Goal: Information Seeking & Learning: Learn about a topic

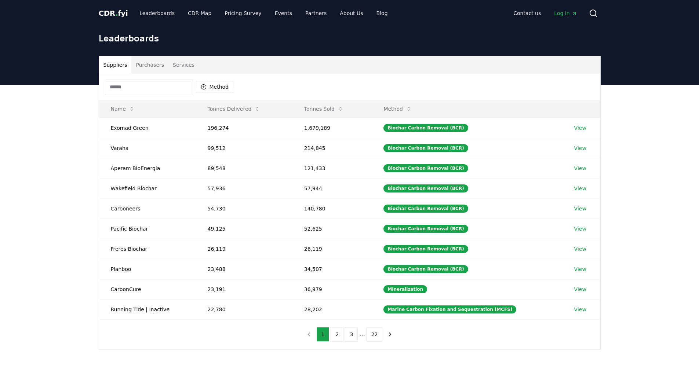
click at [153, 68] on button "Purchasers" at bounding box center [149, 65] width 37 height 18
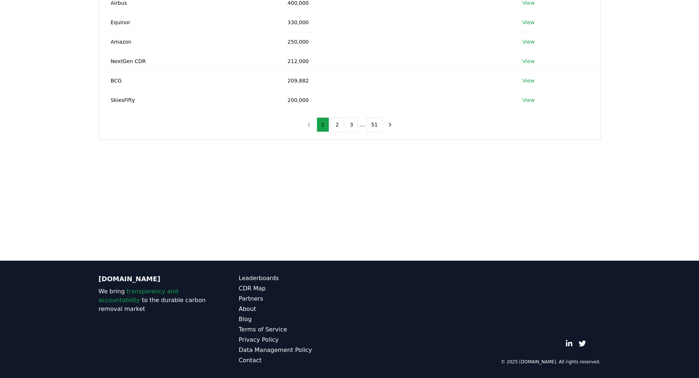
scroll to position [56, 0]
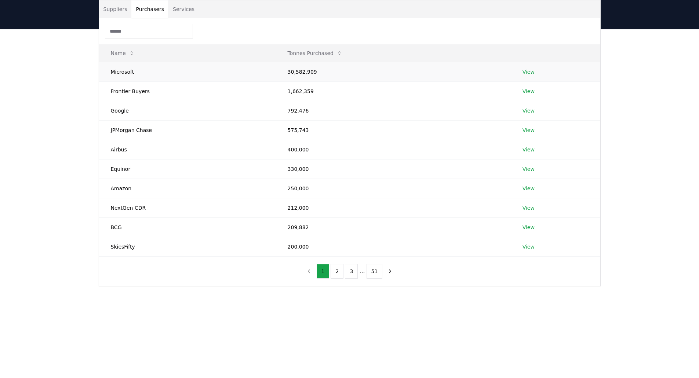
click at [532, 70] on link "View" at bounding box center [528, 71] width 12 height 7
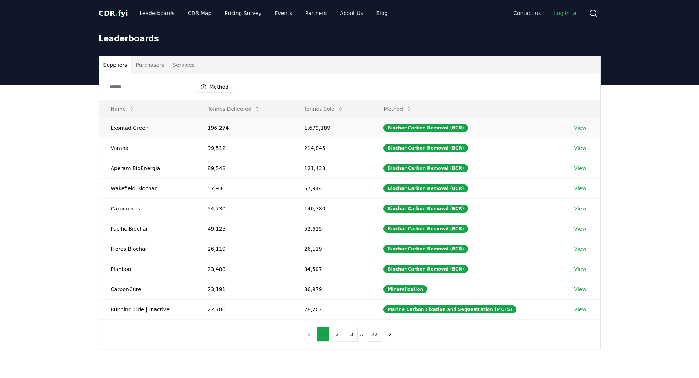
click at [172, 127] on td "Exomad Green" at bounding box center [147, 128] width 97 height 20
click at [162, 146] on td "Varaha" at bounding box center [147, 148] width 97 height 20
click at [342, 342] on div "1 2 3 ... 22" at bounding box center [349, 334] width 109 height 29
click at [343, 335] on button "2" at bounding box center [337, 334] width 13 height 15
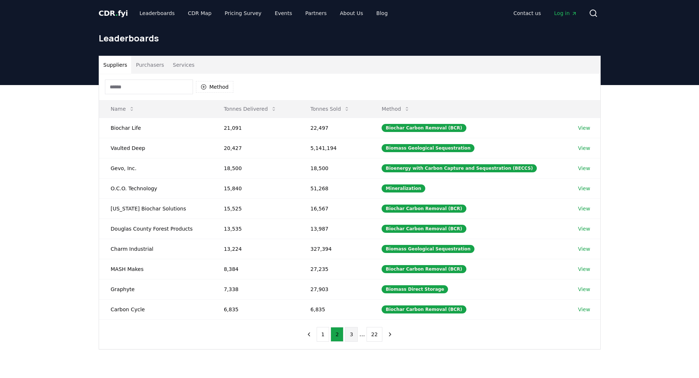
click at [354, 334] on button "3" at bounding box center [351, 334] width 13 height 15
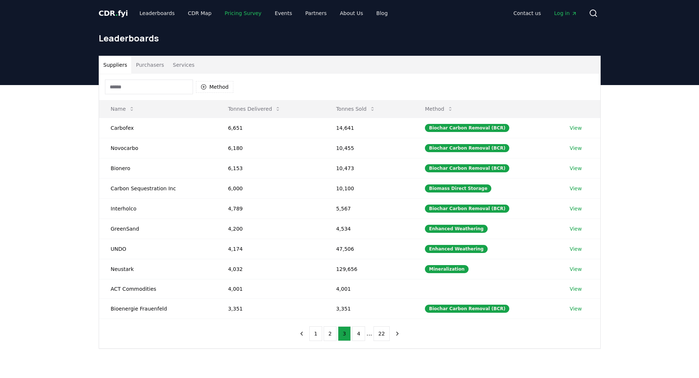
click at [231, 17] on link "Pricing Survey" at bounding box center [243, 13] width 48 height 13
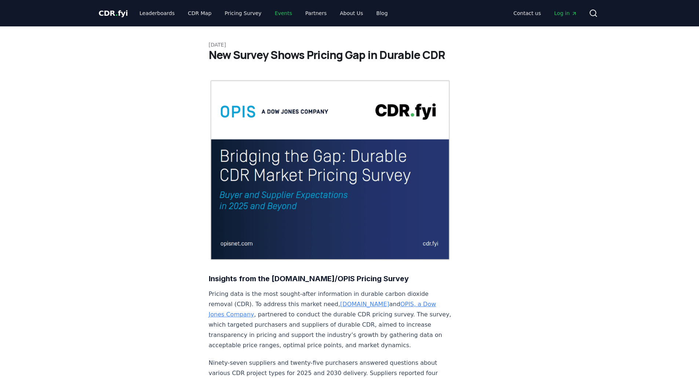
click at [278, 8] on link "Events" at bounding box center [283, 13] width 29 height 13
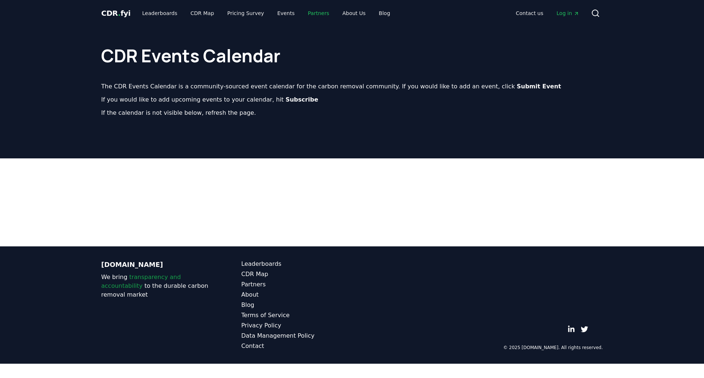
click at [302, 8] on link "Partners" at bounding box center [318, 13] width 33 height 13
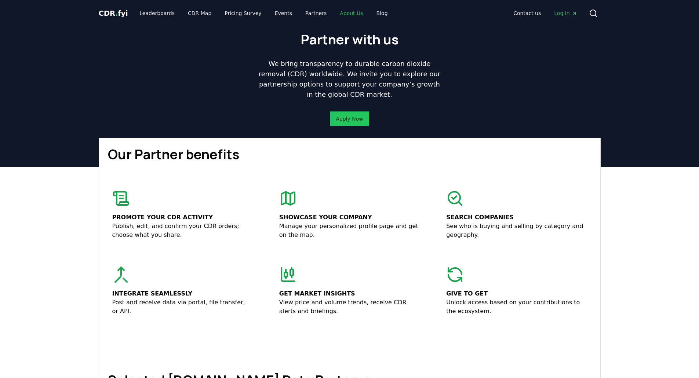
click at [334, 8] on link "About Us" at bounding box center [351, 13] width 35 height 13
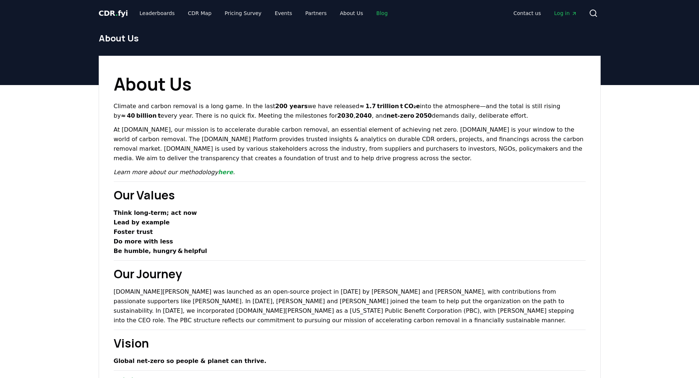
click at [371, 9] on link "Blog" at bounding box center [382, 13] width 23 height 13
click at [192, 13] on link "CDR Map" at bounding box center [199, 13] width 35 height 13
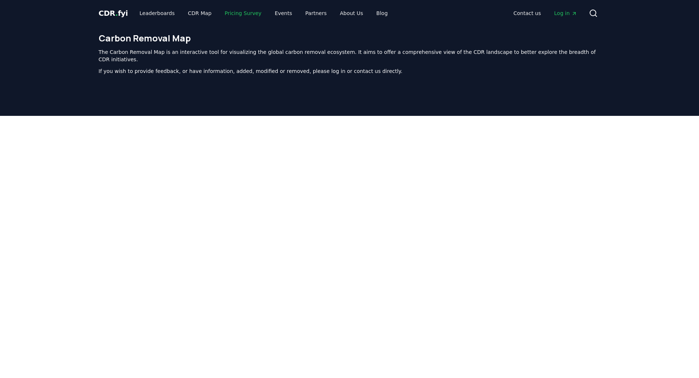
click at [240, 9] on link "Pricing Survey" at bounding box center [243, 13] width 48 height 13
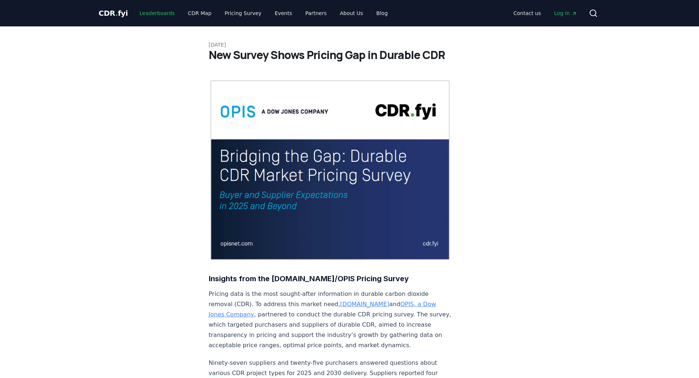
click at [156, 12] on link "Leaderboards" at bounding box center [157, 13] width 47 height 13
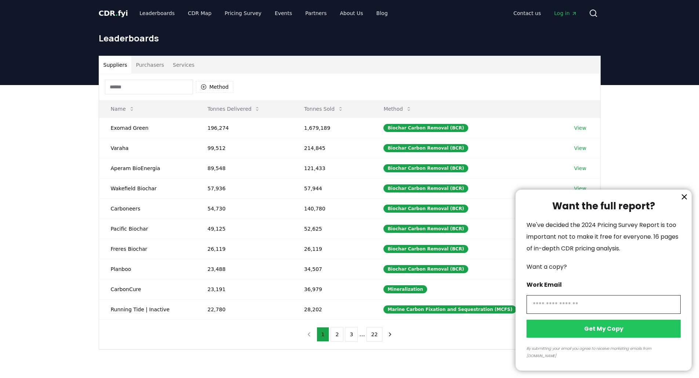
drag, startPoint x: 146, startPoint y: 110, endPoint x: 108, endPoint y: 124, distance: 39.8
click at [87, 124] on div at bounding box center [349, 189] width 699 height 378
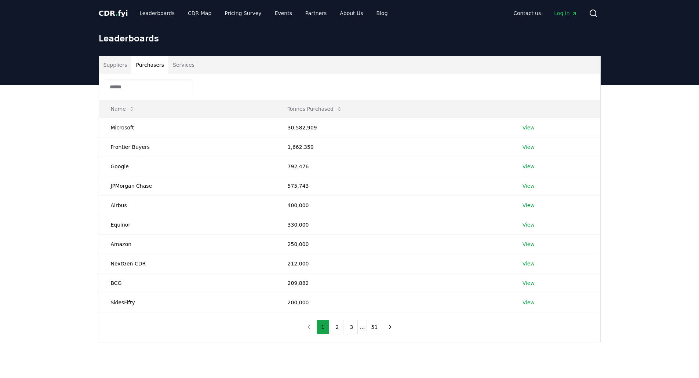
click at [154, 70] on button "Purchasers" at bounding box center [149, 65] width 37 height 18
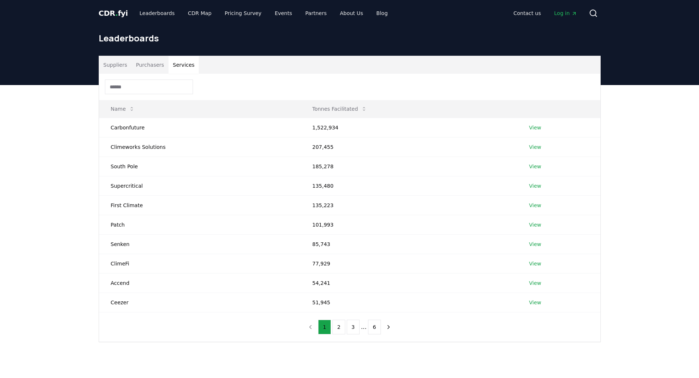
click at [173, 67] on button "Services" at bounding box center [183, 65] width 30 height 18
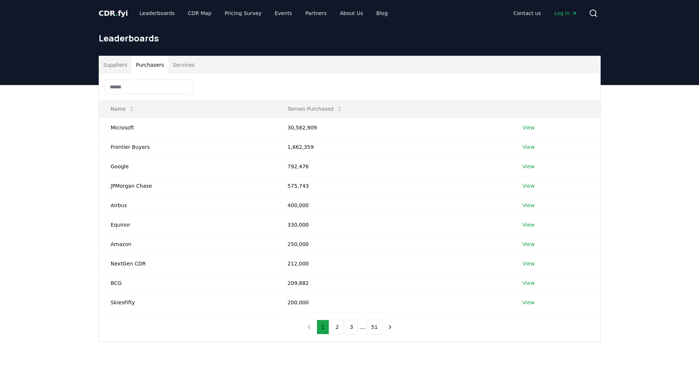
click at [148, 66] on button "Purchasers" at bounding box center [149, 65] width 37 height 18
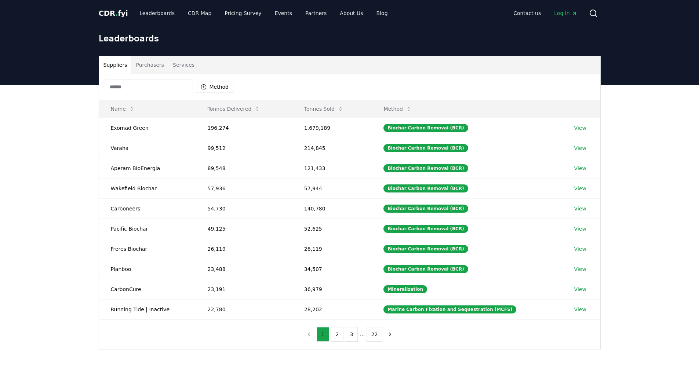
click at [109, 62] on button "Suppliers" at bounding box center [115, 65] width 33 height 18
drag, startPoint x: 188, startPoint y: 113, endPoint x: 464, endPoint y: 96, distance: 277.1
click at [464, 96] on div "Method" at bounding box center [349, 87] width 501 height 26
click at [339, 338] on button "2" at bounding box center [337, 334] width 13 height 15
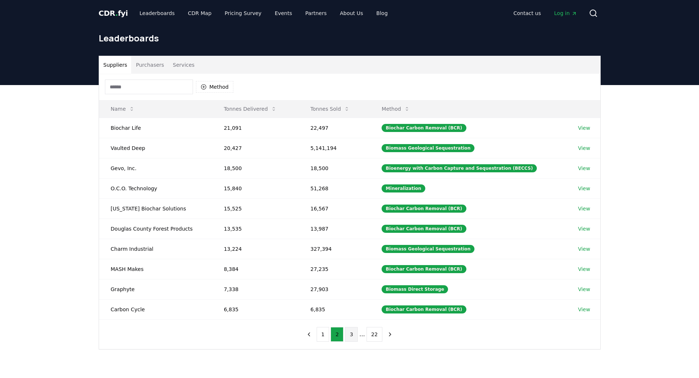
click at [356, 332] on button "3" at bounding box center [351, 334] width 13 height 15
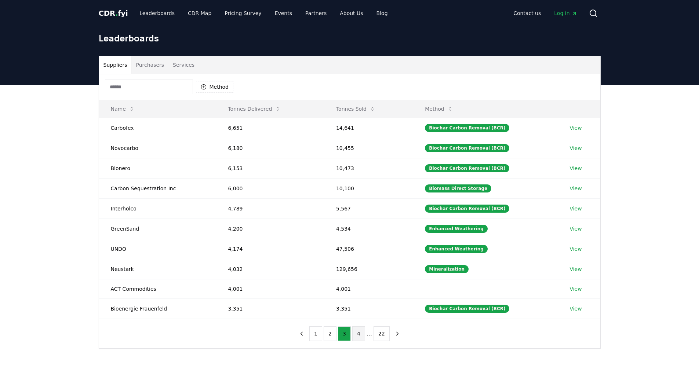
click at [356, 335] on button "4" at bounding box center [358, 334] width 13 height 15
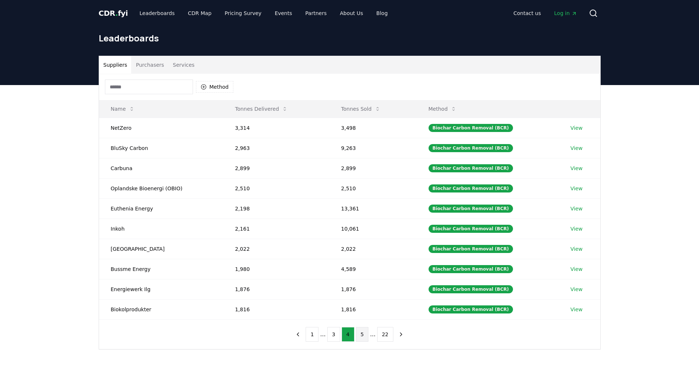
click at [361, 333] on button "5" at bounding box center [362, 334] width 13 height 15
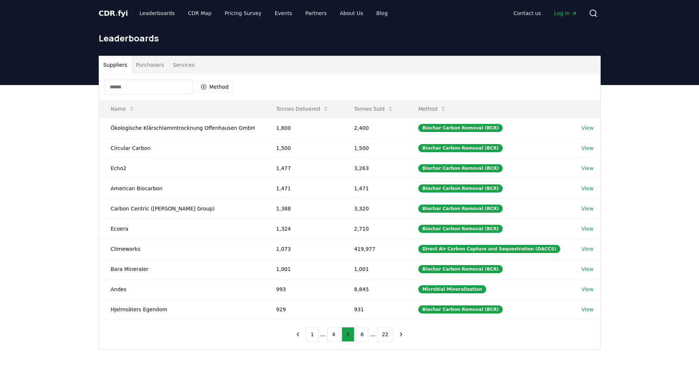
click at [361, 333] on button "6" at bounding box center [362, 334] width 13 height 15
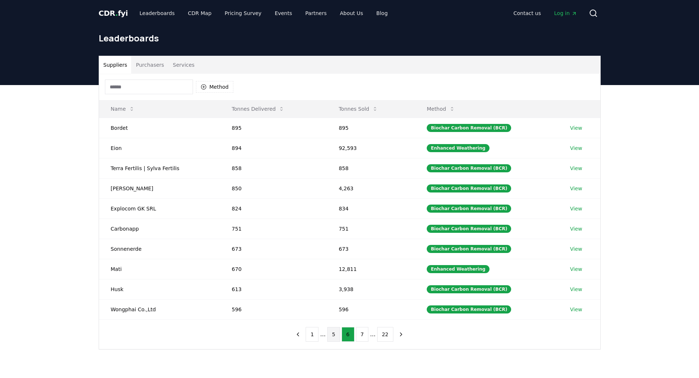
click at [361, 333] on button "7" at bounding box center [362, 334] width 13 height 15
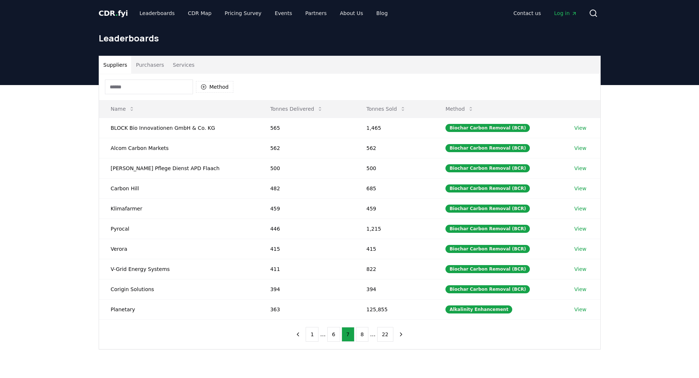
click at [361, 333] on button "8" at bounding box center [362, 334] width 13 height 15
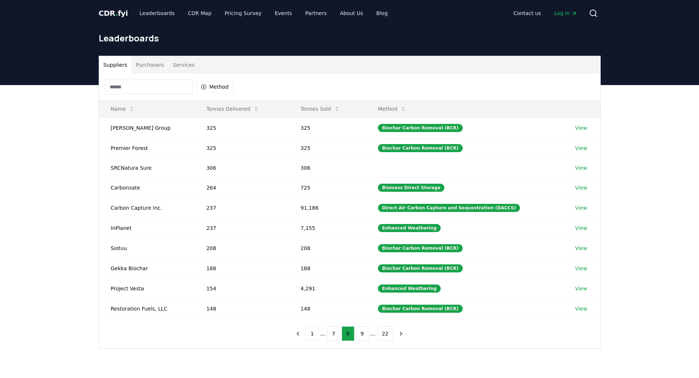
click at [361, 333] on button "9" at bounding box center [362, 334] width 13 height 15
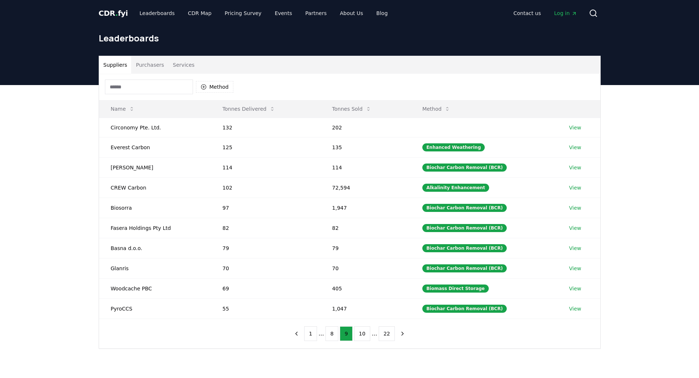
click at [361, 333] on button "10" at bounding box center [362, 334] width 16 height 15
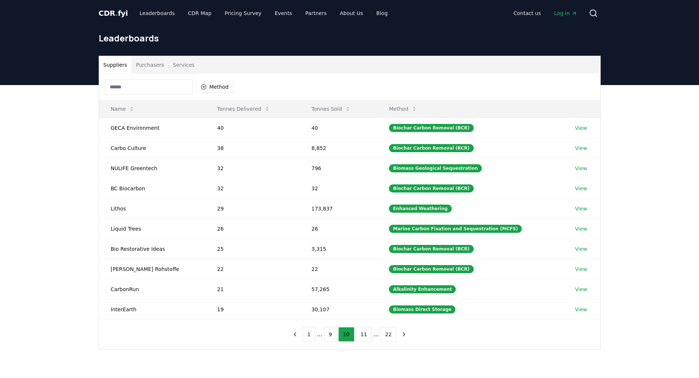
click at [361, 333] on button "11" at bounding box center [364, 334] width 16 height 15
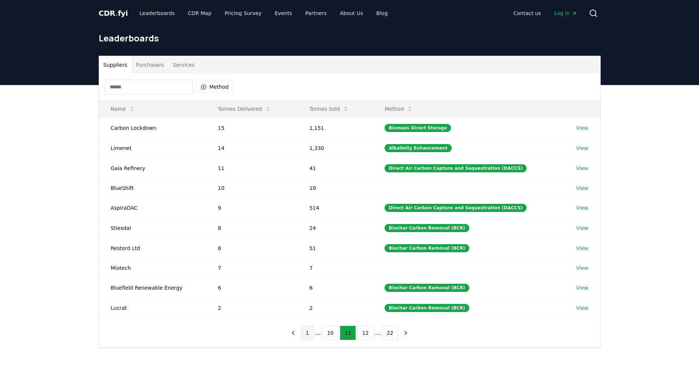
click at [306, 333] on button "1" at bounding box center [307, 333] width 13 height 15
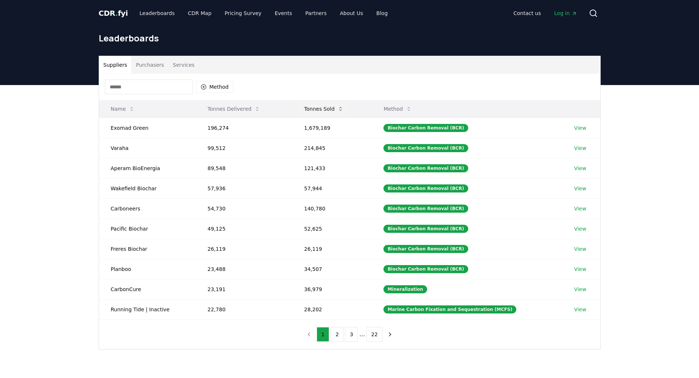
click at [329, 114] on button "Tonnes Sold" at bounding box center [323, 109] width 51 height 15
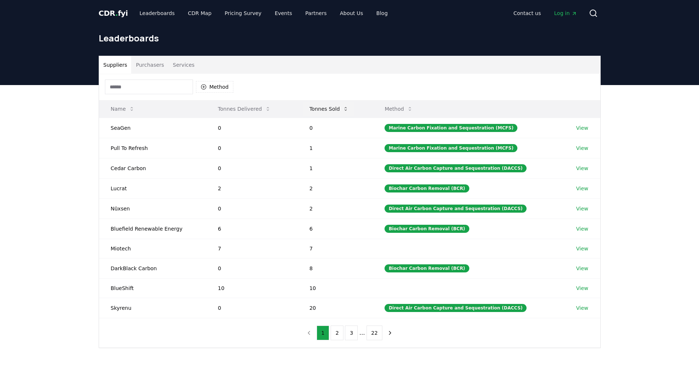
click at [329, 114] on button "Tonnes Sold" at bounding box center [328, 109] width 51 height 15
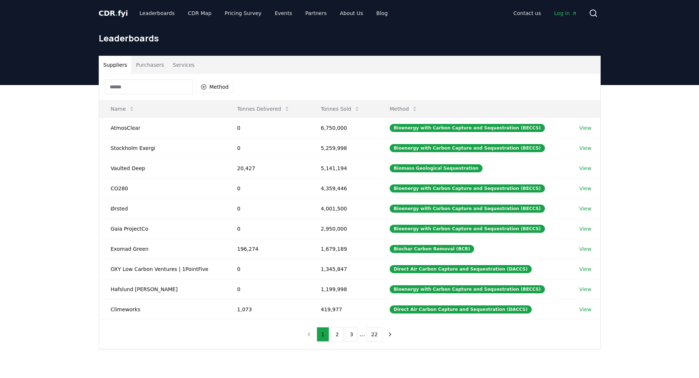
click at [154, 69] on button "Purchasers" at bounding box center [149, 65] width 37 height 18
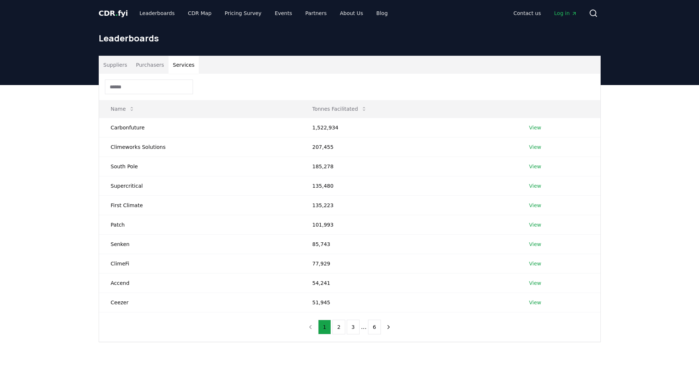
click at [178, 68] on button "Services" at bounding box center [183, 65] width 30 height 18
click at [152, 63] on button "Purchasers" at bounding box center [149, 65] width 37 height 18
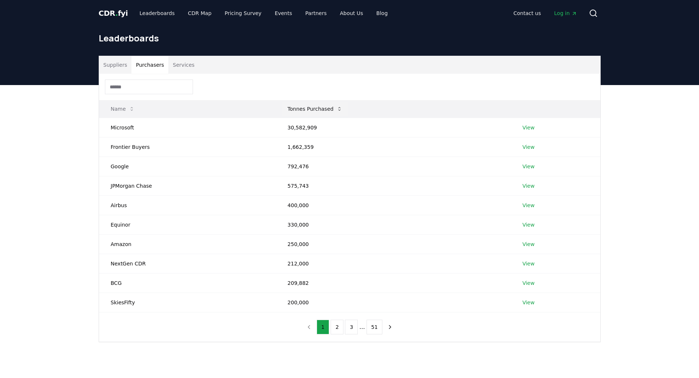
click at [336, 109] on icon at bounding box center [339, 109] width 6 height 6
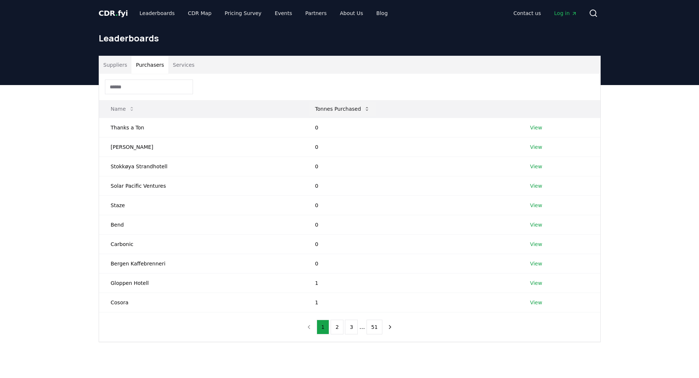
click at [333, 109] on button "Tonnes Purchased" at bounding box center [342, 109] width 66 height 15
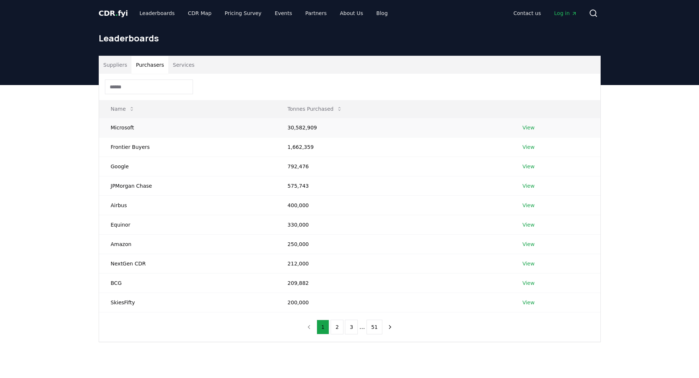
click at [520, 128] on td "View" at bounding box center [556, 127] width 90 height 19
click at [524, 127] on link "View" at bounding box center [528, 127] width 12 height 7
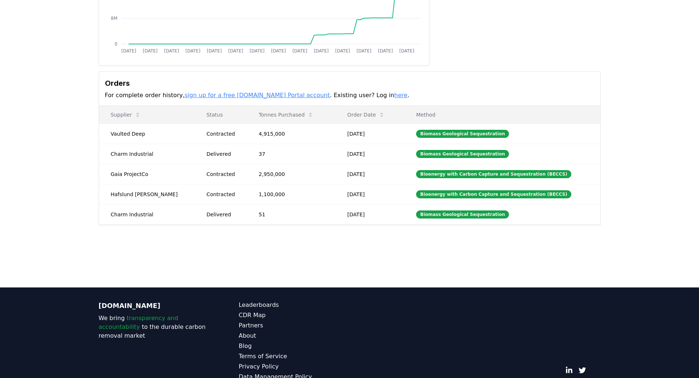
scroll to position [147, 0]
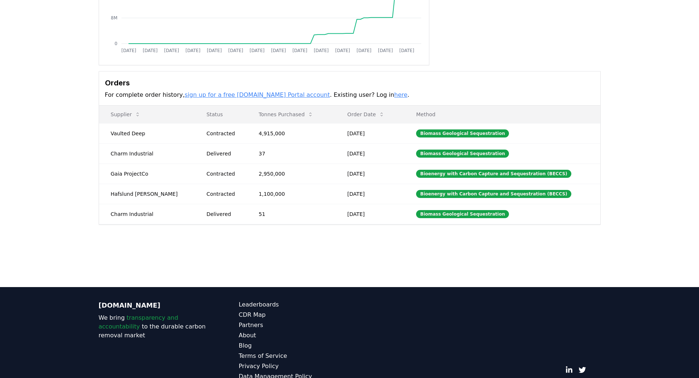
click at [202, 94] on link "sign up for a free [DOMAIN_NAME] Portal account" at bounding box center [257, 94] width 145 height 7
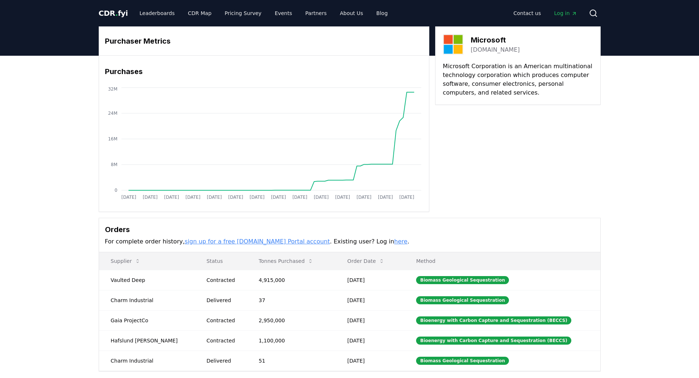
click at [582, 12] on link "Log in" at bounding box center [565, 13] width 34 height 13
